Goal: Communication & Community: Answer question/provide support

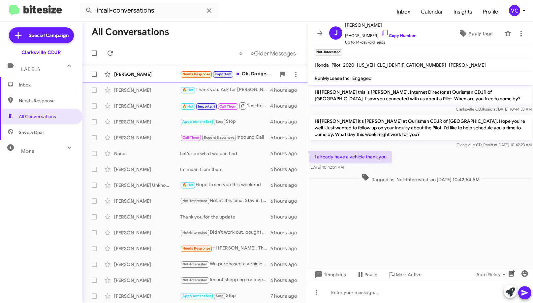
click at [196, 70] on span "Needs Response Important" at bounding box center [207, 74] width 54 height 8
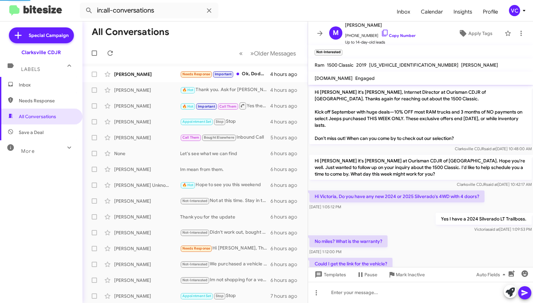
scroll to position [155, 0]
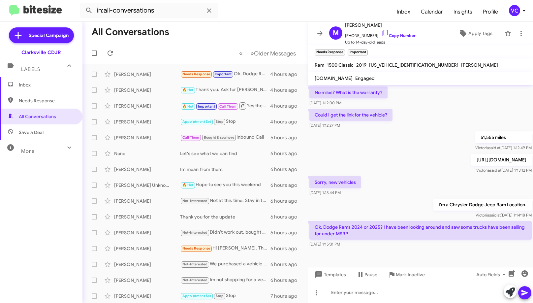
click at [396, 180] on div "Sorry, new vehicles [DATE] 1:13:44 PM" at bounding box center [420, 186] width 225 height 22
click at [420, 258] on div at bounding box center [420, 258] width 225 height 18
click at [472, 173] on div "[PERSON_NAME] said at [DATE] 1:13:12 PM" at bounding box center [502, 170] width 60 height 7
click at [430, 180] on div "Sorry, new vehicles [DATE] 1:13:44 PM" at bounding box center [420, 186] width 225 height 22
click at [429, 176] on div "Sorry, new vehicles [DATE] 1:13:44 PM" at bounding box center [420, 186] width 225 height 22
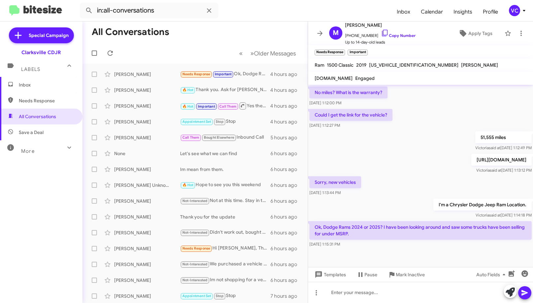
click at [433, 194] on div "Sorry, new vehicles [DATE] 1:13:44 PM" at bounding box center [420, 186] width 225 height 22
click at [434, 195] on div "Sorry, new vehicles [DATE] 1:13:44 PM" at bounding box center [420, 186] width 225 height 22
